Goal: Task Accomplishment & Management: Use online tool/utility

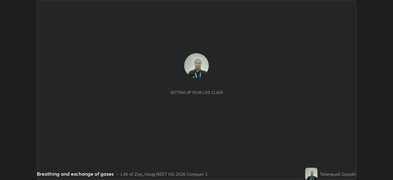
scroll to position [180, 392]
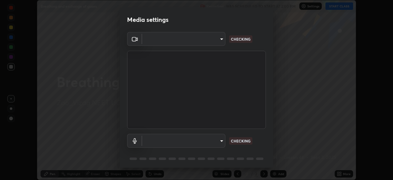
type input "da0c20431b424079349d444c11047d9f3d8fa2bd06c693e6a5e2fece50f7943c"
type input "b66cebb95c1e11d2a4921e936fa2f56bf0442747cf68a73d9fe71ba128f4f41d"
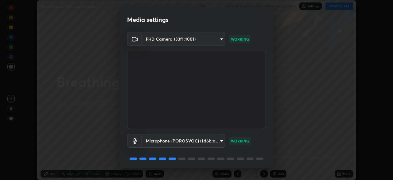
scroll to position [22, 0]
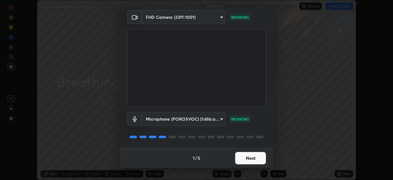
click at [254, 159] on button "Next" at bounding box center [250, 158] width 31 height 12
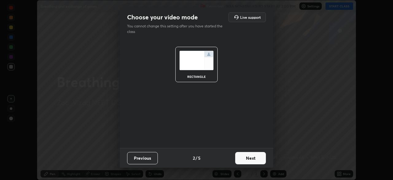
scroll to position [0, 0]
click at [256, 160] on button "Next" at bounding box center [250, 158] width 31 height 12
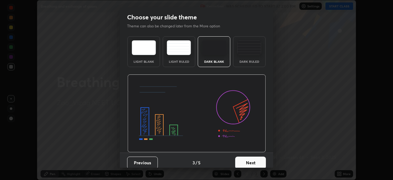
click at [256, 160] on button "Next" at bounding box center [250, 162] width 31 height 12
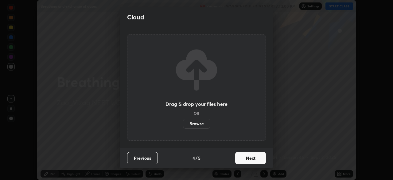
click at [250, 159] on button "Next" at bounding box center [250, 158] width 31 height 12
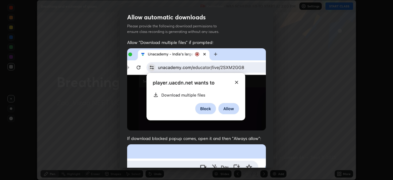
scroll to position [147, 0]
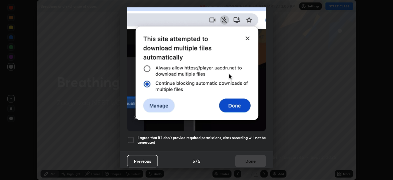
click at [133, 137] on div at bounding box center [130, 139] width 7 height 7
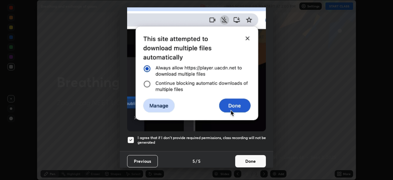
click at [252, 157] on button "Done" at bounding box center [250, 161] width 31 height 12
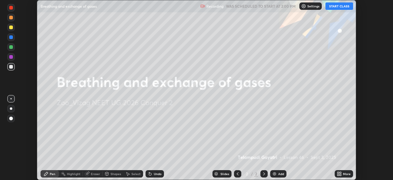
click at [341, 10] on button "START CLASS" at bounding box center [339, 5] width 28 height 7
